Goal: Information Seeking & Learning: Learn about a topic

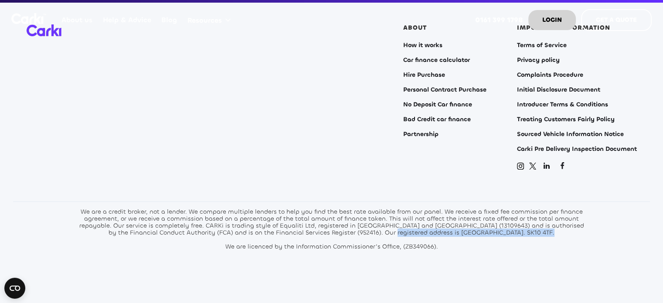
drag, startPoint x: 392, startPoint y: 221, endPoint x: 539, endPoint y: 224, distance: 147.3
click at [539, 224] on div "We are a credit broker, not a lender. We compare multiple lenders to help you f…" at bounding box center [332, 229] width 510 height 42
copy div "Glasshouse, Alderley Park, Alderley Edge. SK10 4TF"
click at [292, 220] on div "We are a credit broker, not a lender. We compare multiple lenders to help you f…" at bounding box center [332, 229] width 510 height 42
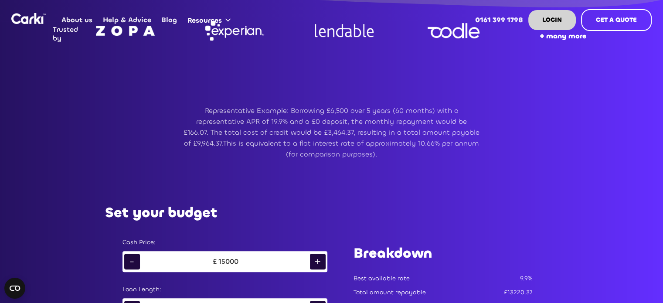
scroll to position [305, 0]
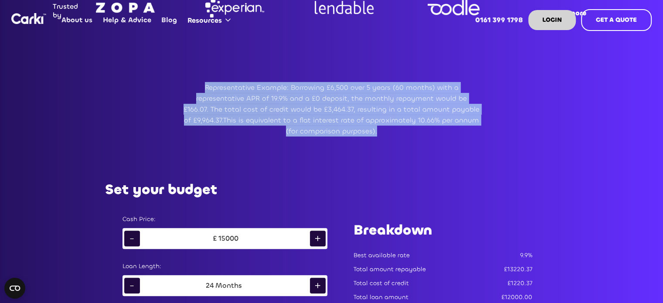
drag, startPoint x: 205, startPoint y: 87, endPoint x: 389, endPoint y: 136, distance: 190.3
click at [389, 136] on p "Representative Example: Borrowing £6,500 over 5 years (60 months) with a repres…" at bounding box center [331, 109] width 296 height 54
copy p "Representative Example: Borrowing £6,500 over 5 years (60 months) with a repres…"
click at [518, 120] on div "Representative Example: Borrowing £6,500 over 5 years (60 months) with a repres…" at bounding box center [332, 109] width 610 height 93
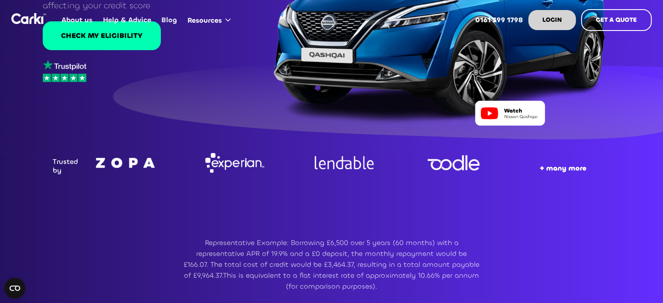
scroll to position [174, 0]
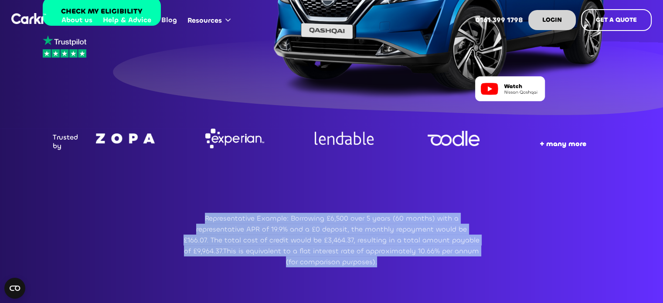
drag, startPoint x: 206, startPoint y: 217, endPoint x: 390, endPoint y: 261, distance: 188.7
click at [390, 261] on p "Representative Example: Borrowing £6,500 over 5 years (60 months) with a repres…" at bounding box center [331, 240] width 296 height 54
copy p "Representative Example: Borrowing £6,500 over 5 years (60 months) with a repres…"
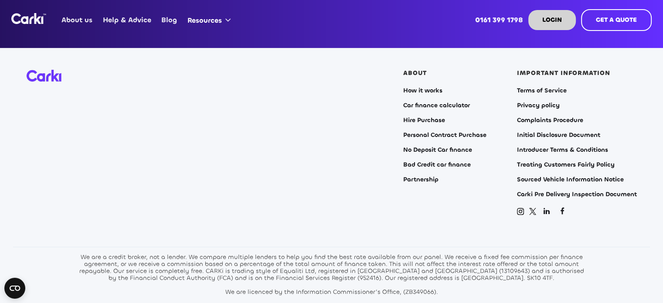
scroll to position [3486, 0]
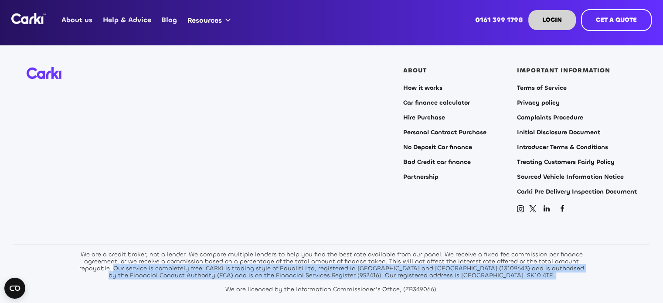
drag, startPoint x: 120, startPoint y: 256, endPoint x: 264, endPoint y: 271, distance: 145.0
click at [264, 271] on div "We are a credit broker, not a lender. We compare multiple lenders to help you f…" at bounding box center [332, 272] width 510 height 42
copy div "Our service is completely free. CARKi is trading style of Equaliti Ltd, registe…"
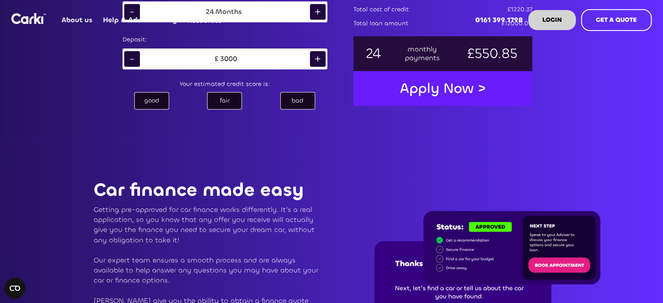
scroll to position [0, 0]
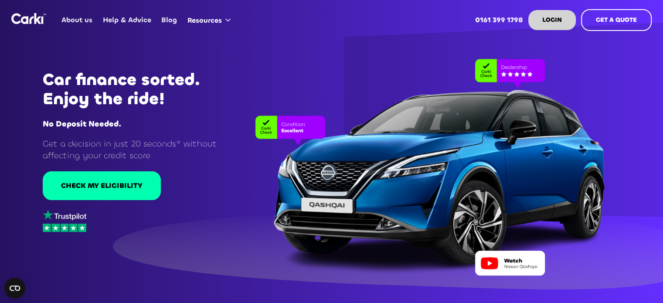
click at [122, 19] on link "Help & Advice" at bounding box center [127, 20] width 58 height 34
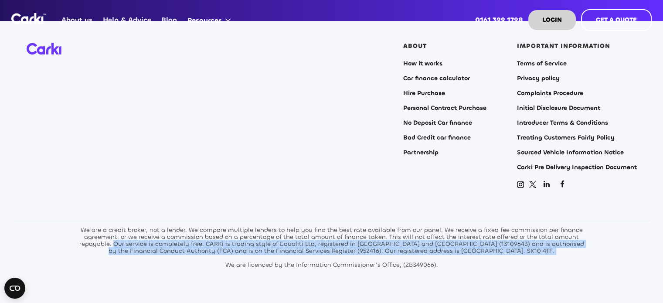
scroll to position [3529, 0]
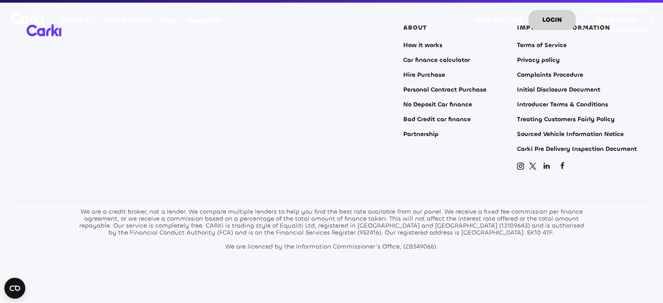
click at [398, 208] on div "We are a credit broker, not a lender. We compare multiple lenders to help you f…" at bounding box center [332, 229] width 510 height 42
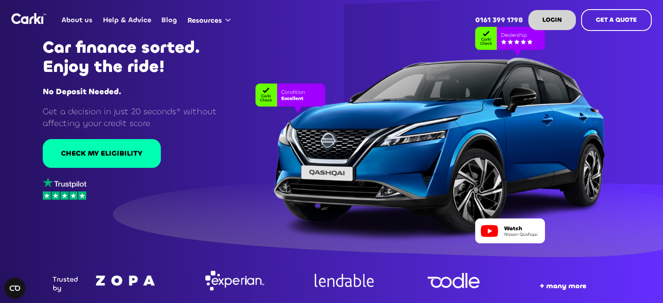
scroll to position [0, 0]
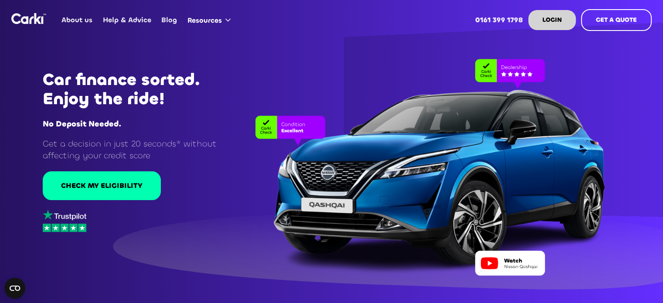
click at [74, 19] on link "About us" at bounding box center [77, 20] width 41 height 34
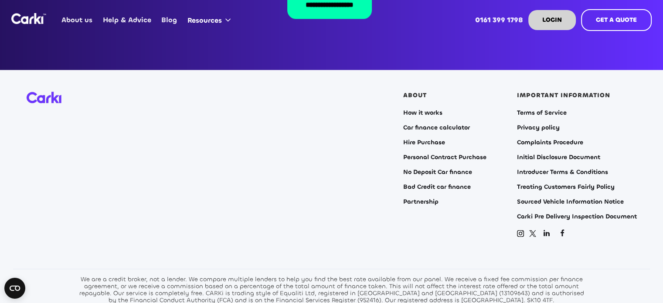
scroll to position [1859, 0]
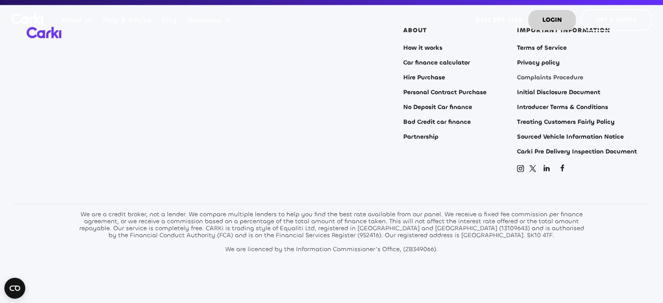
click at [559, 74] on link "Complaints Procedure" at bounding box center [550, 77] width 66 height 7
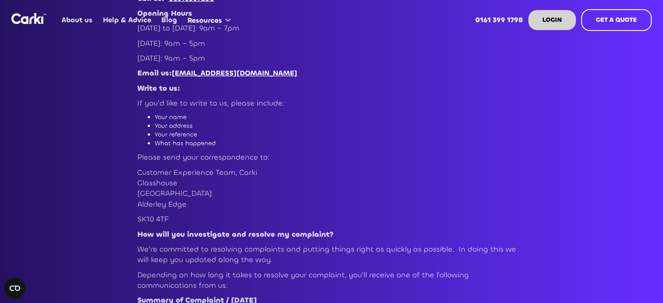
scroll to position [174, 0]
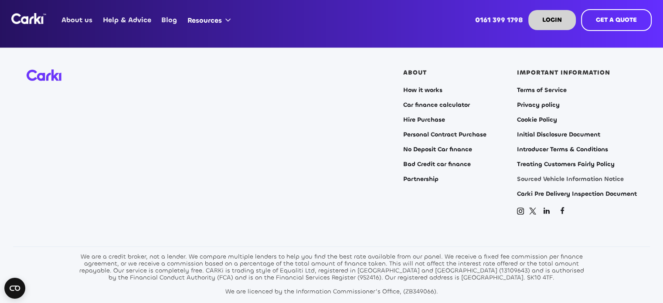
scroll to position [980, 0]
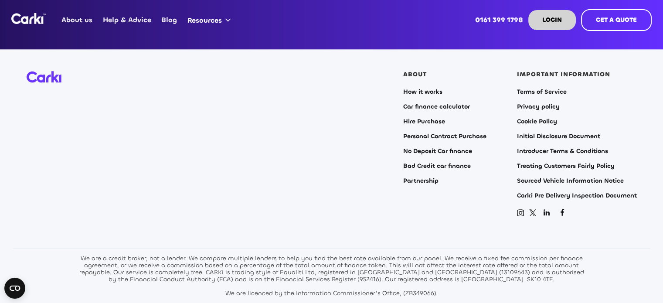
click at [576, 75] on div "IMPORTANT INFORMATION" at bounding box center [563, 74] width 93 height 7
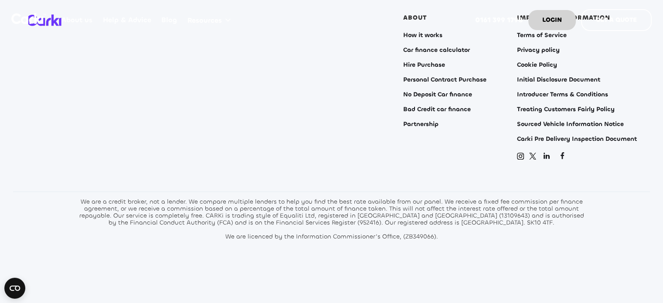
scroll to position [1037, 0]
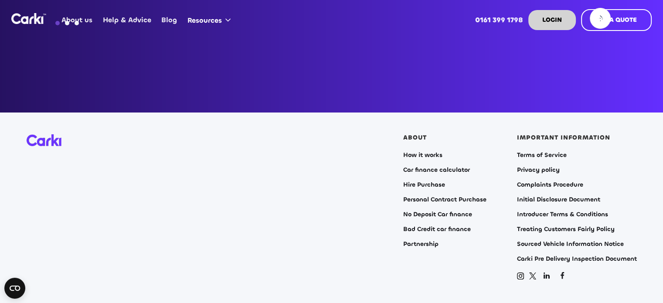
scroll to position [3405, 0]
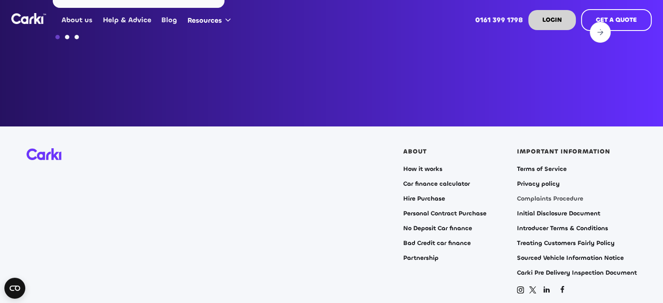
click at [541, 195] on link "Complaints Procedure" at bounding box center [550, 198] width 66 height 7
click at [558, 195] on link "Complaints Procedure" at bounding box center [550, 198] width 66 height 7
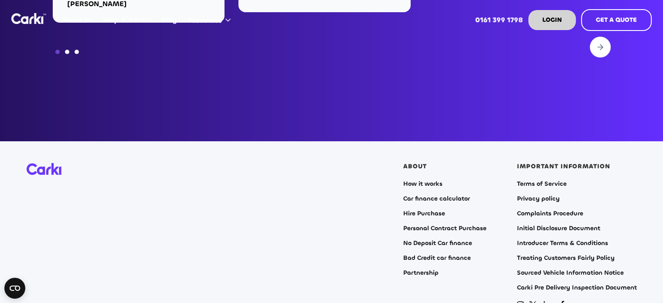
scroll to position [3529, 0]
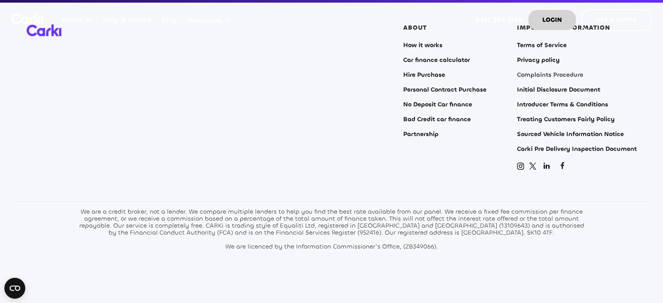
click at [535, 71] on link "Complaints Procedure" at bounding box center [550, 74] width 66 height 7
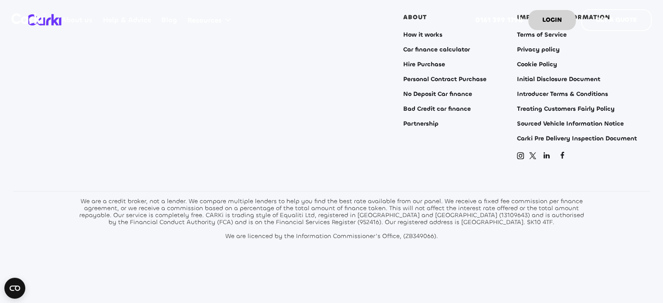
scroll to position [1000, 0]
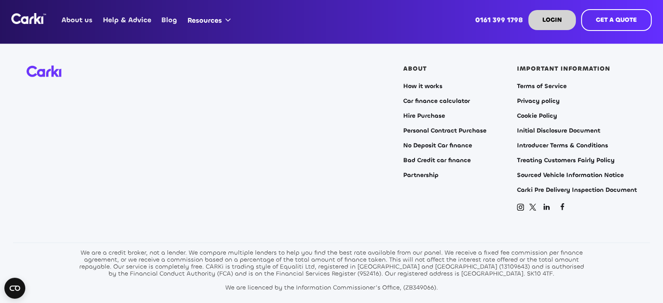
scroll to position [1002, 0]
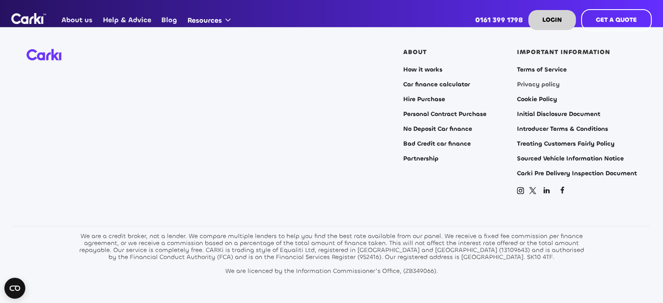
click at [540, 82] on link "Privacy policy" at bounding box center [538, 84] width 43 height 7
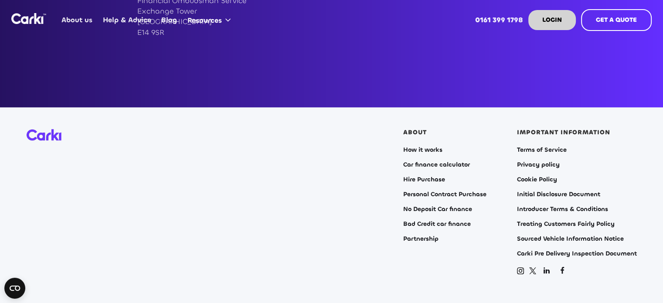
scroll to position [1037, 0]
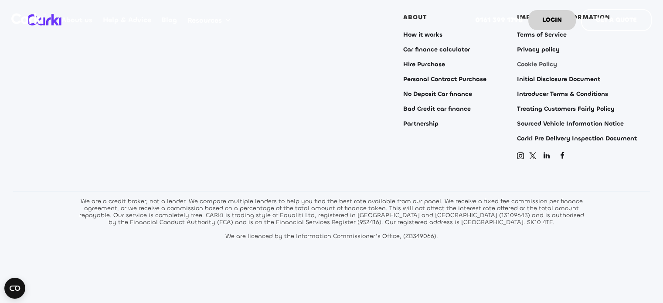
click at [545, 65] on link "Cookie Policy" at bounding box center [537, 64] width 40 height 7
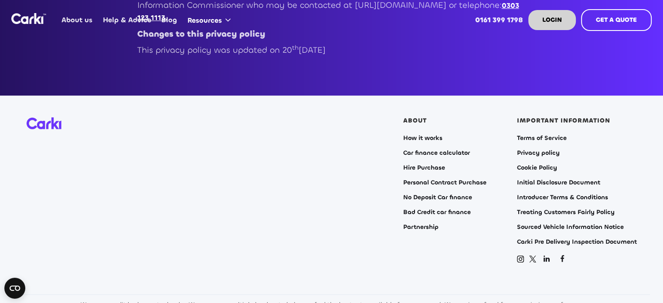
scroll to position [4096, 0]
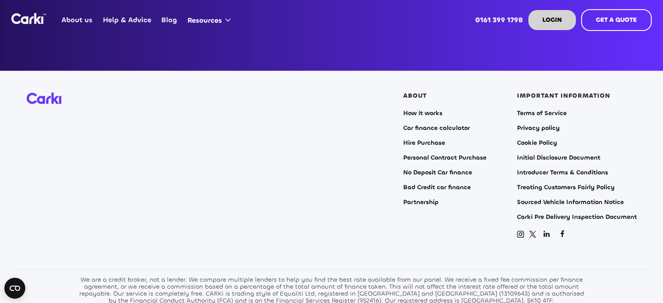
scroll to position [950, 0]
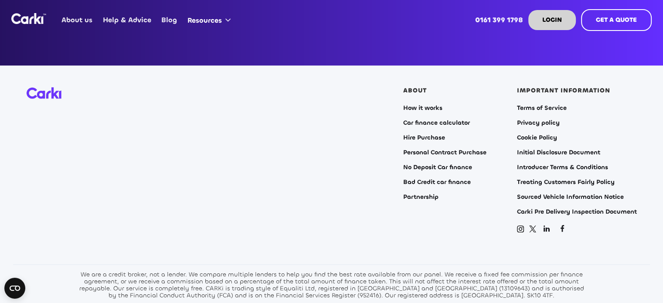
scroll to position [950, 0]
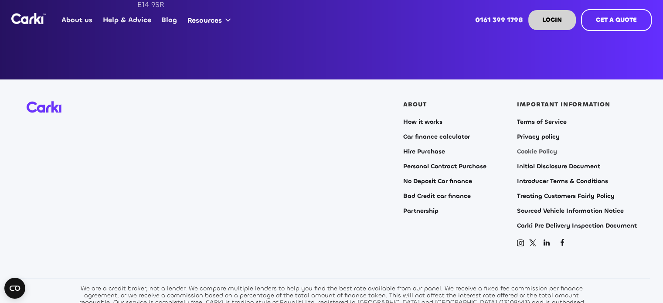
click at [543, 153] on link "Cookie Policy" at bounding box center [537, 151] width 40 height 7
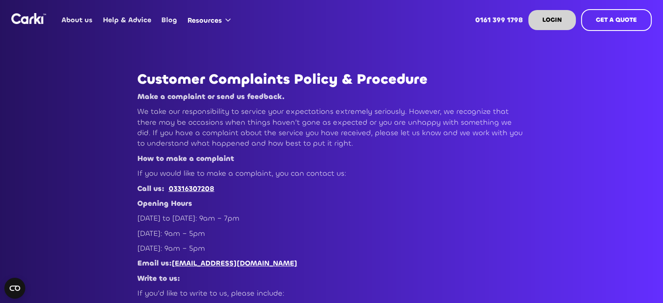
click at [133, 18] on link "Help & Advice" at bounding box center [127, 20] width 58 height 34
click at [87, 19] on link "About us" at bounding box center [77, 20] width 41 height 34
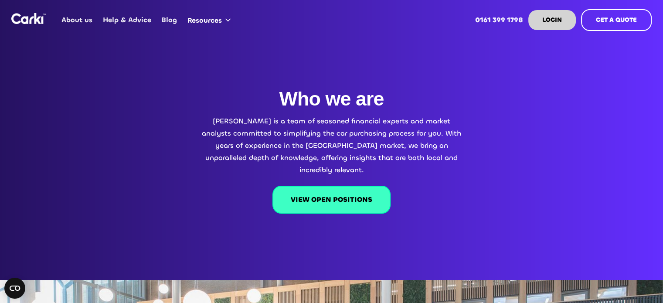
click at [332, 189] on link "VIEW OPEN POSITIONS" at bounding box center [331, 200] width 118 height 28
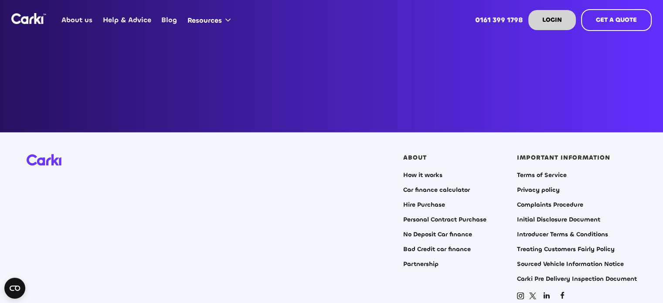
scroll to position [1859, 0]
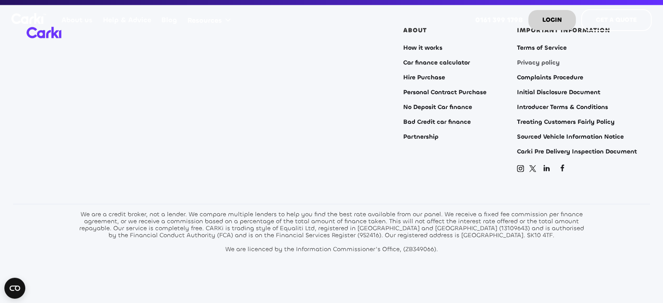
click at [537, 59] on link "Privacy policy" at bounding box center [538, 62] width 43 height 7
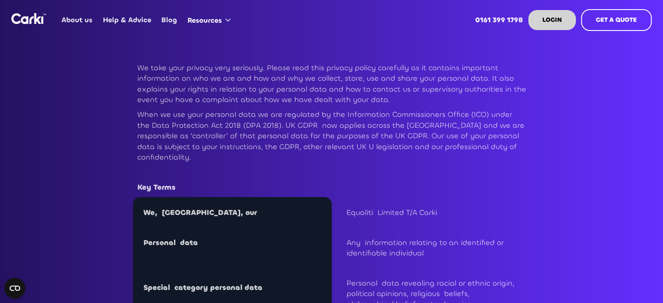
click at [23, 18] on img "home" at bounding box center [28, 18] width 35 height 11
